Goal: Task Accomplishment & Management: Manage account settings

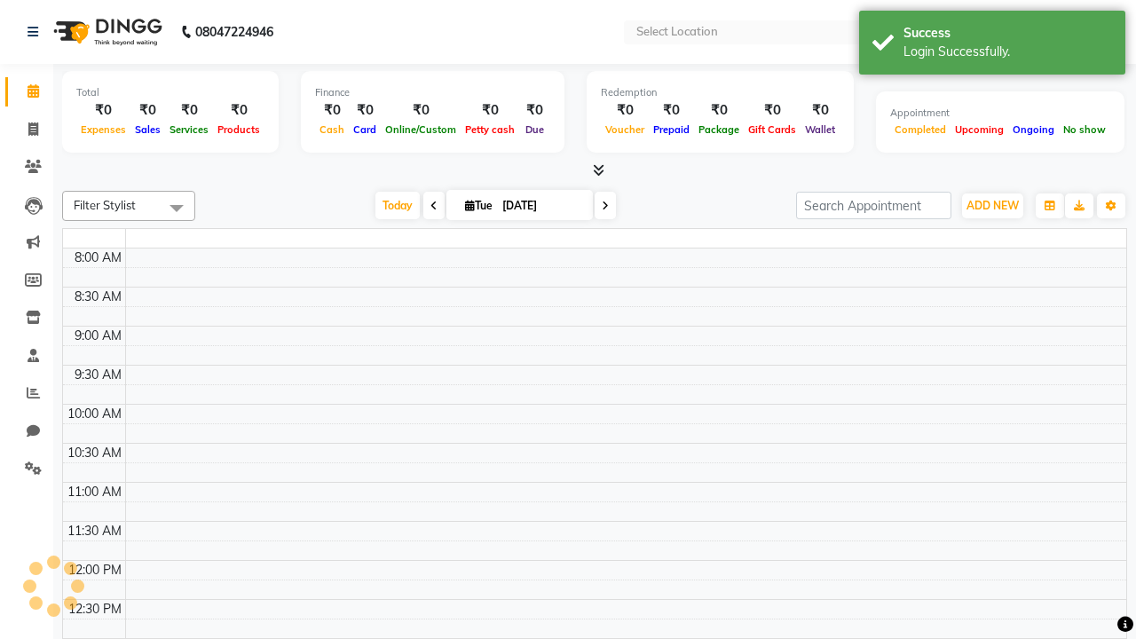
select select "en"
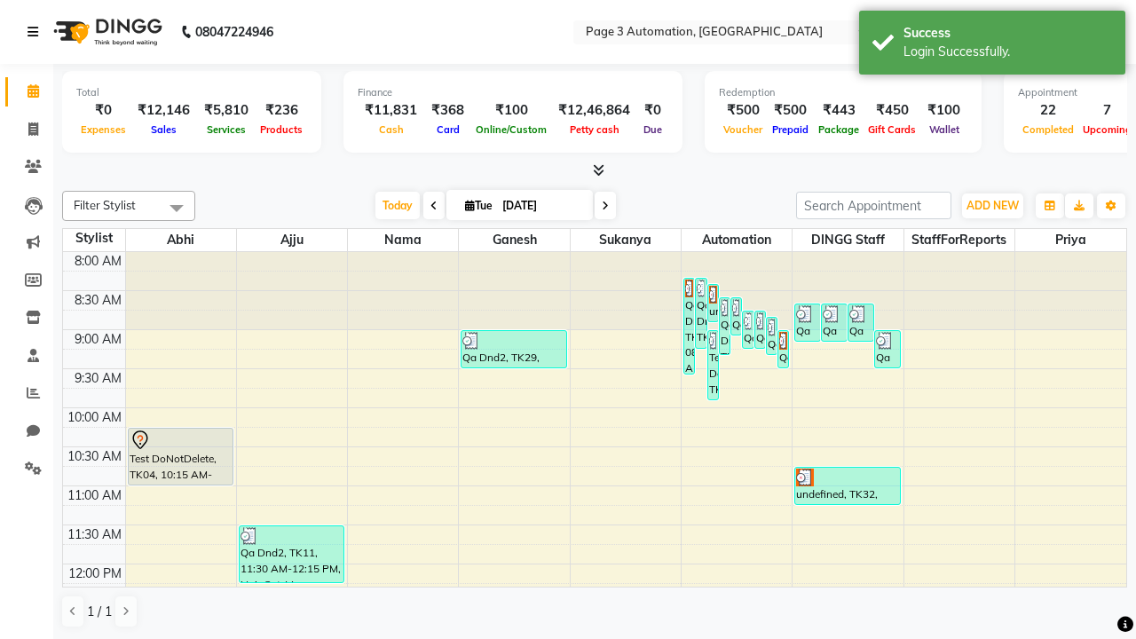
click at [36, 32] on icon at bounding box center [33, 32] width 11 height 12
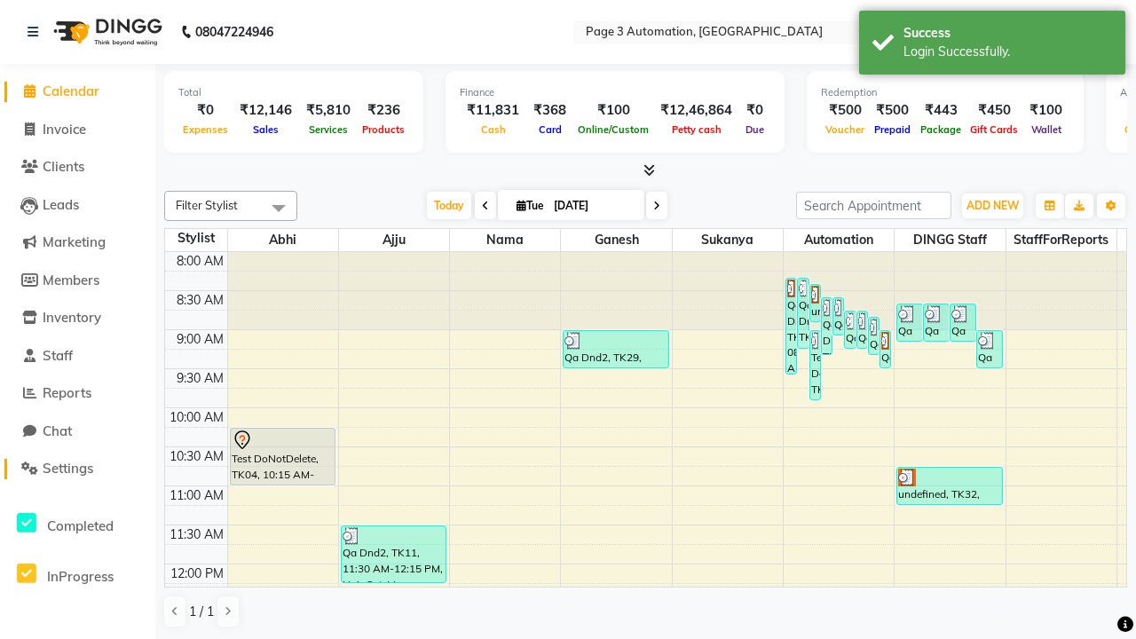
click at [77, 468] on span "Settings" at bounding box center [68, 468] width 51 height 17
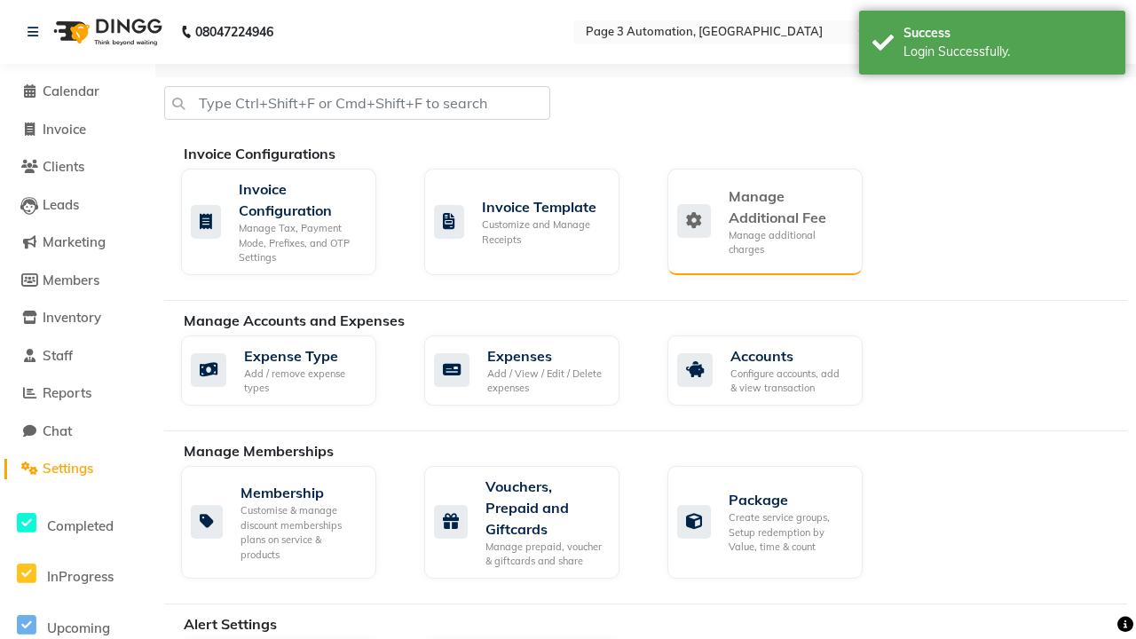
click at [764, 221] on div "Manage Additional Fee" at bounding box center [788, 206] width 120 height 43
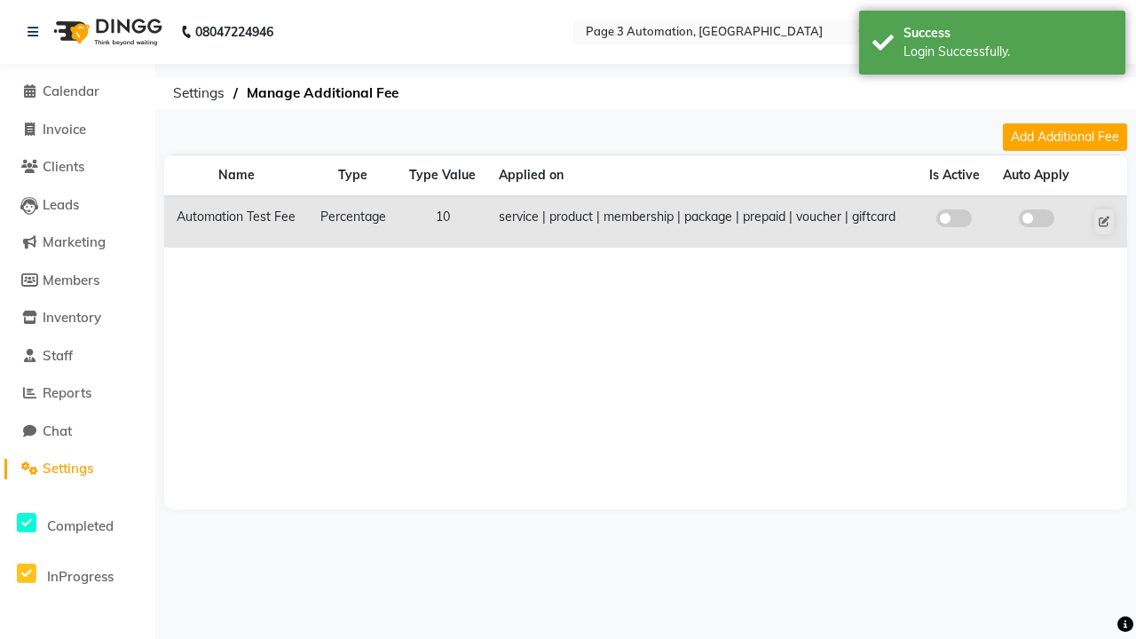
click at [954, 218] on span at bounding box center [953, 218] width 35 height 18
click at [954, 221] on input "checkbox" at bounding box center [954, 221] width 0 height 0
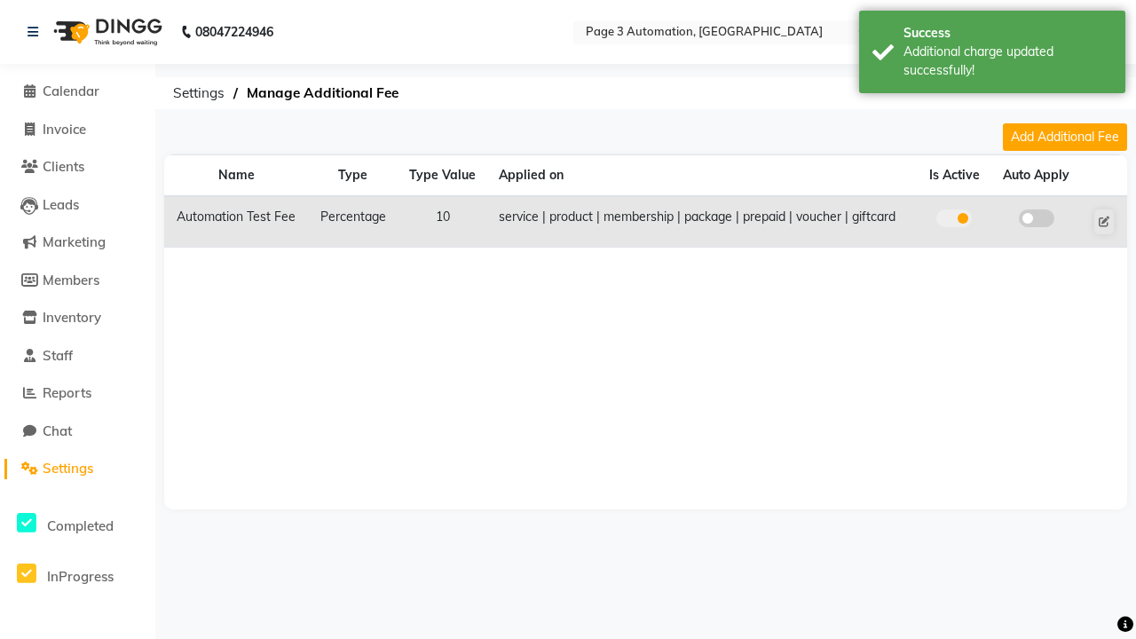
click at [1035, 218] on span at bounding box center [1035, 218] width 35 height 18
click at [1036, 221] on input "checkbox" at bounding box center [1036, 221] width 0 height 0
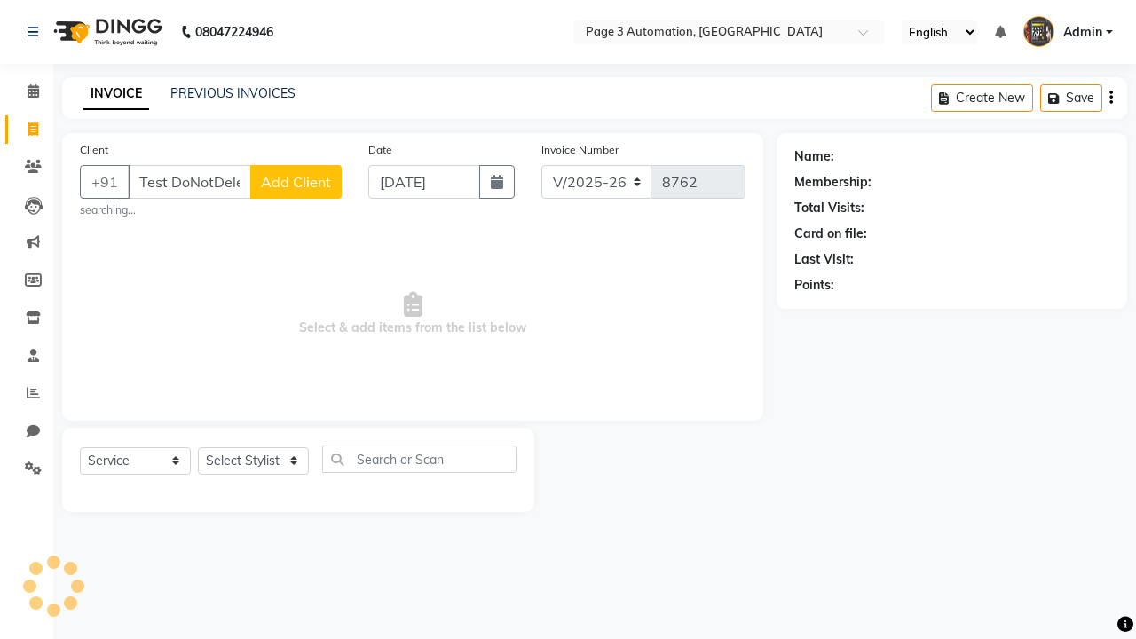
select select "2774"
select select "service"
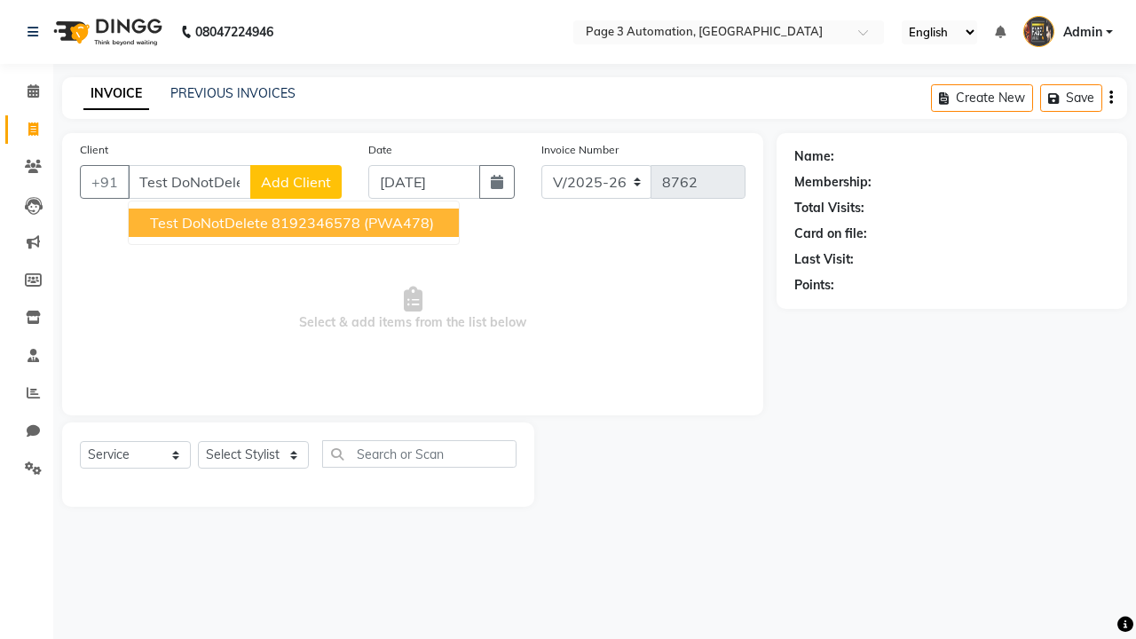
click at [295, 223] on ngb-highlight "8192346578" at bounding box center [315, 223] width 89 height 18
type input "8192346578"
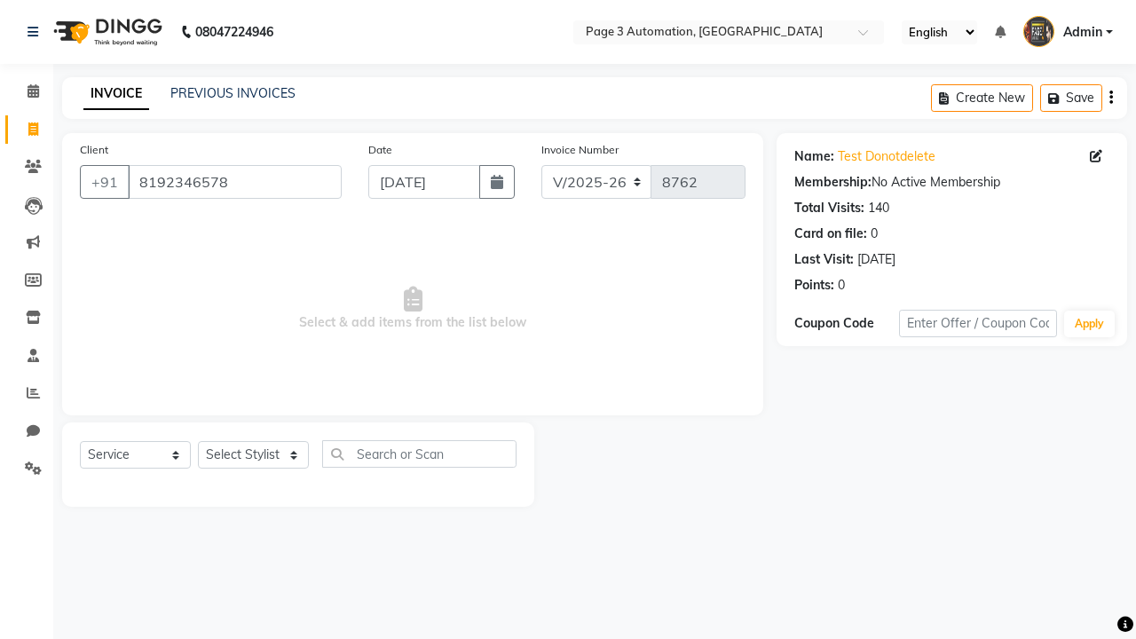
select select "71572"
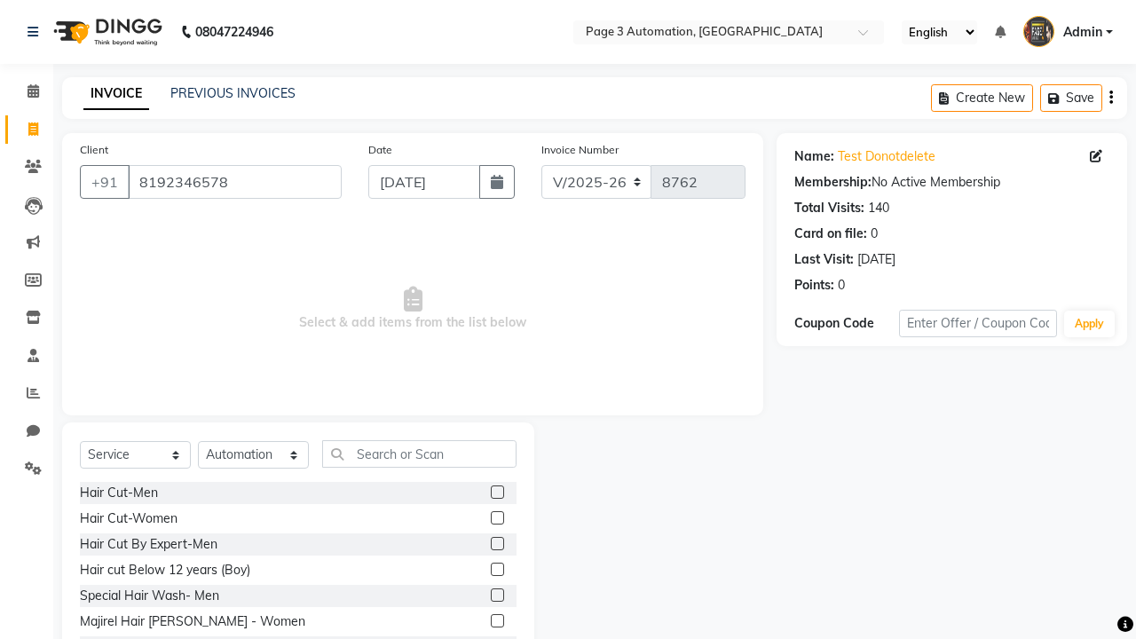
click at [496, 570] on label at bounding box center [497, 568] width 13 height 13
click at [496, 570] on input "checkbox" at bounding box center [497, 570] width 12 height 12
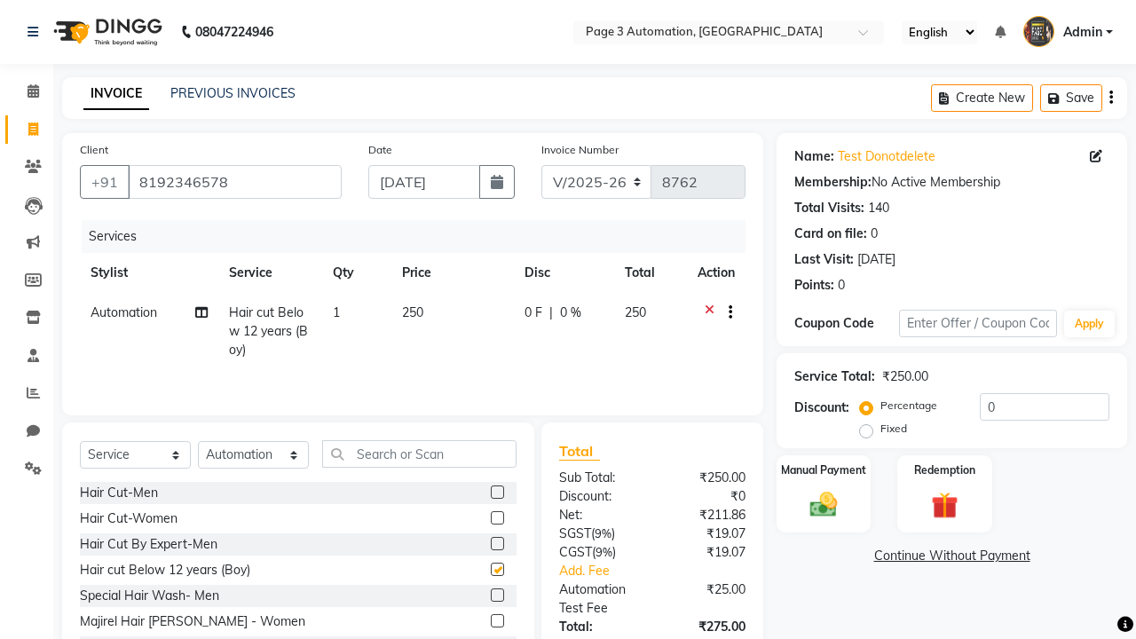
checkbox input "false"
click at [36, 32] on icon at bounding box center [33, 32] width 11 height 12
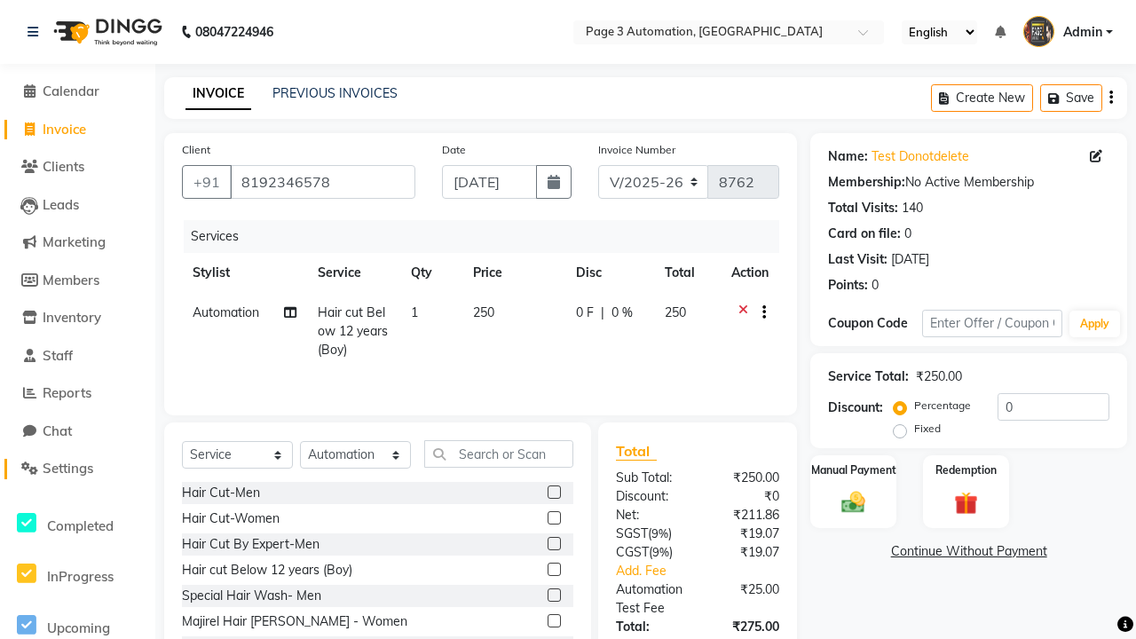
click at [77, 468] on span "Settings" at bounding box center [68, 468] width 51 height 17
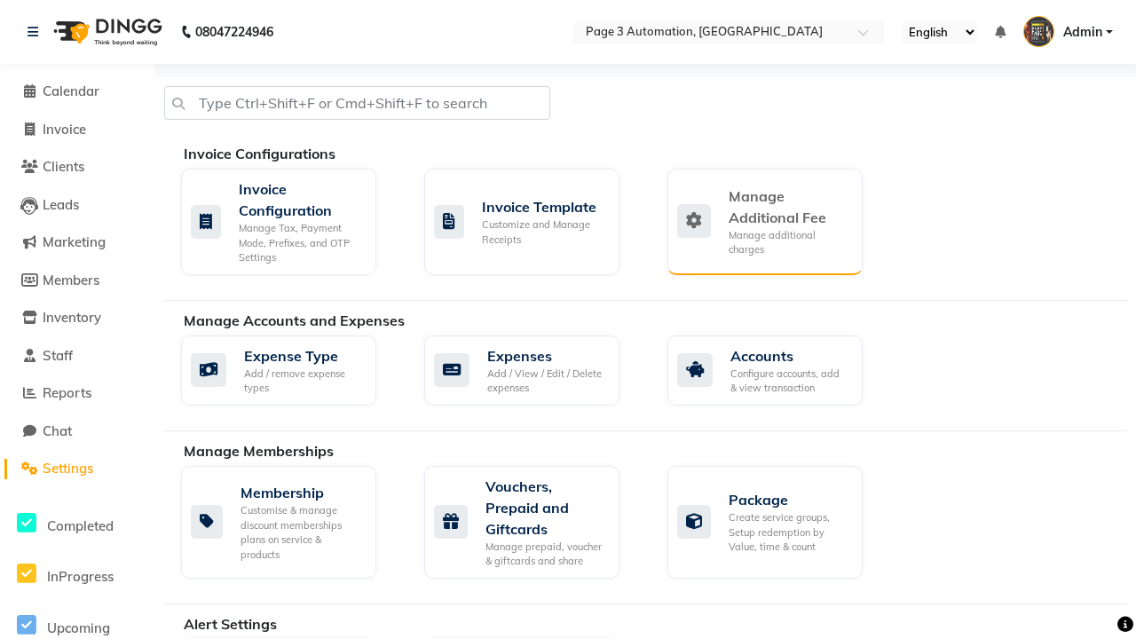
click at [764, 221] on div "Manage Additional Fee" at bounding box center [788, 206] width 120 height 43
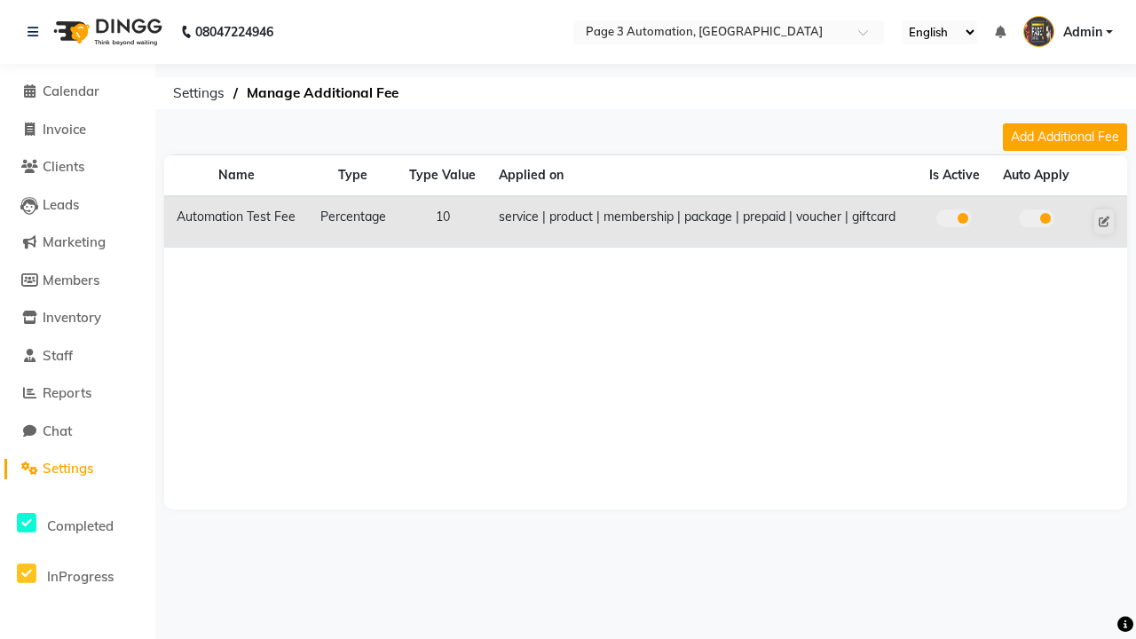
click at [954, 218] on span at bounding box center [953, 218] width 35 height 18
click at [954, 221] on input "checkbox" at bounding box center [954, 221] width 0 height 0
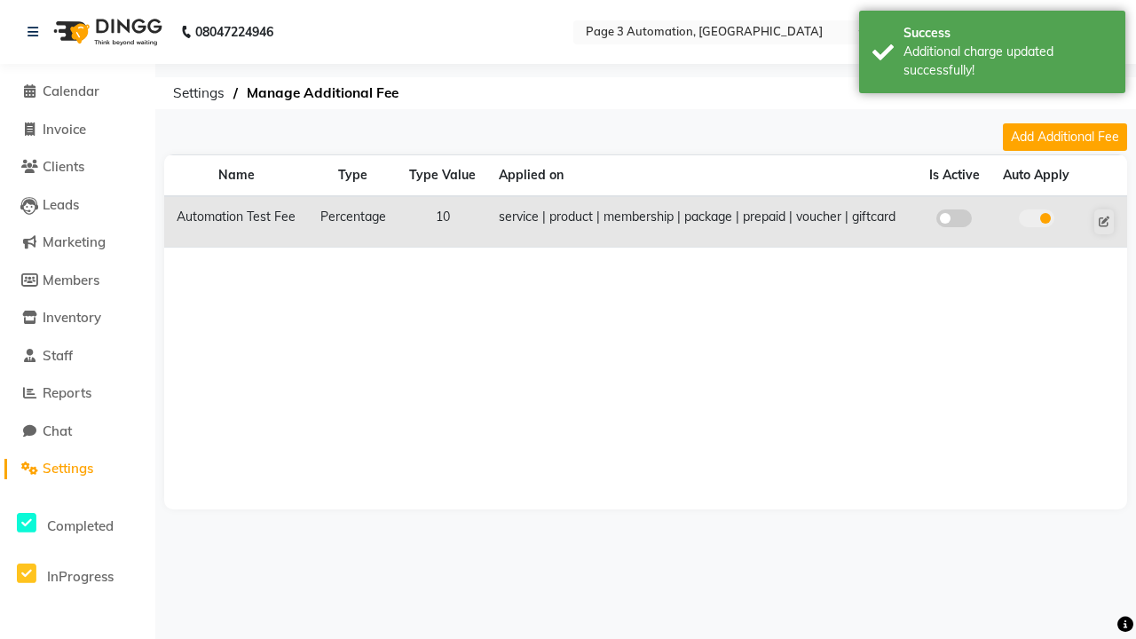
click at [1035, 218] on span at bounding box center [1035, 218] width 35 height 18
click at [1036, 221] on input "checkbox" at bounding box center [1036, 221] width 0 height 0
